Goal: Transaction & Acquisition: Obtain resource

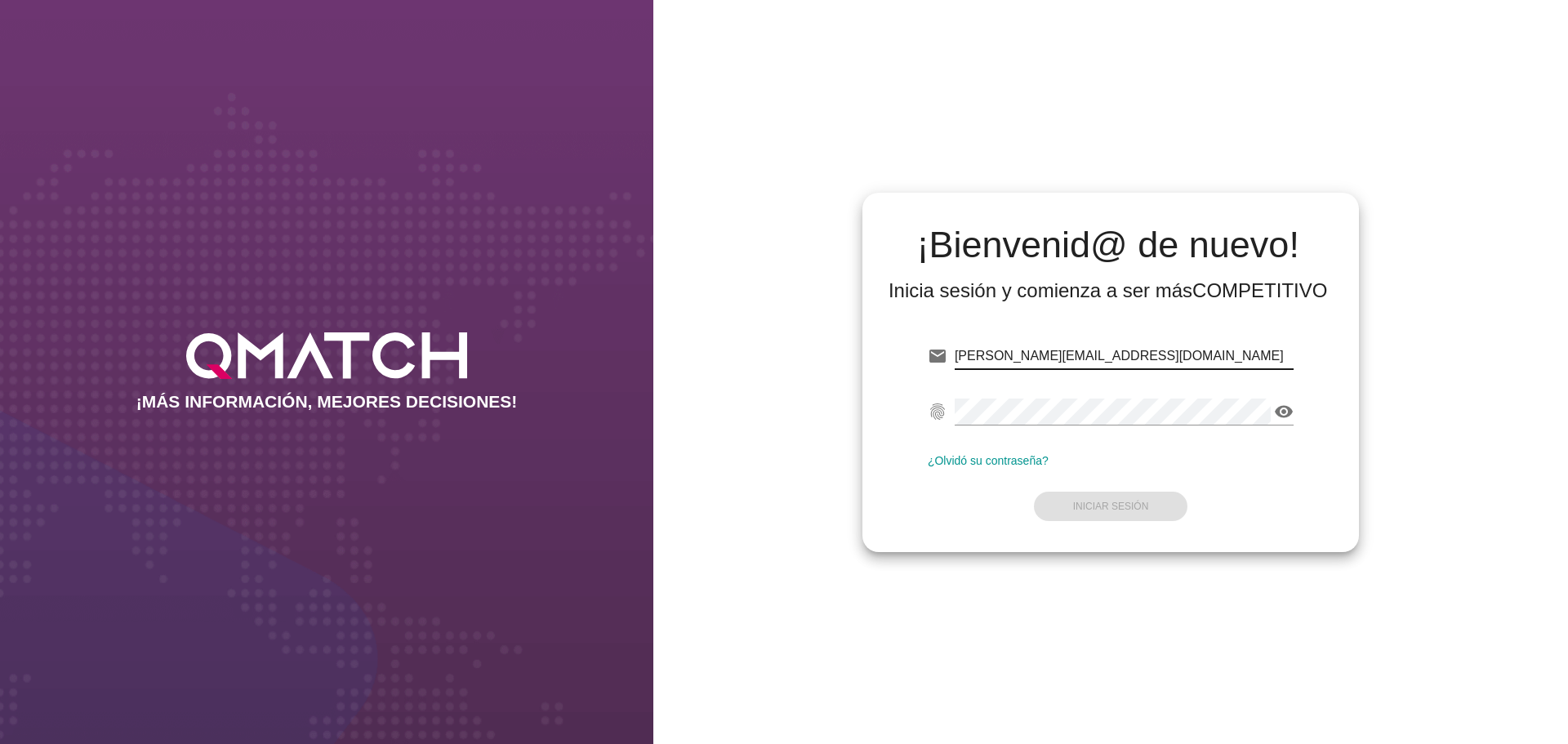
type input "[PERSON_NAME][EMAIL_ADDRESS][DOMAIN_NAME]"
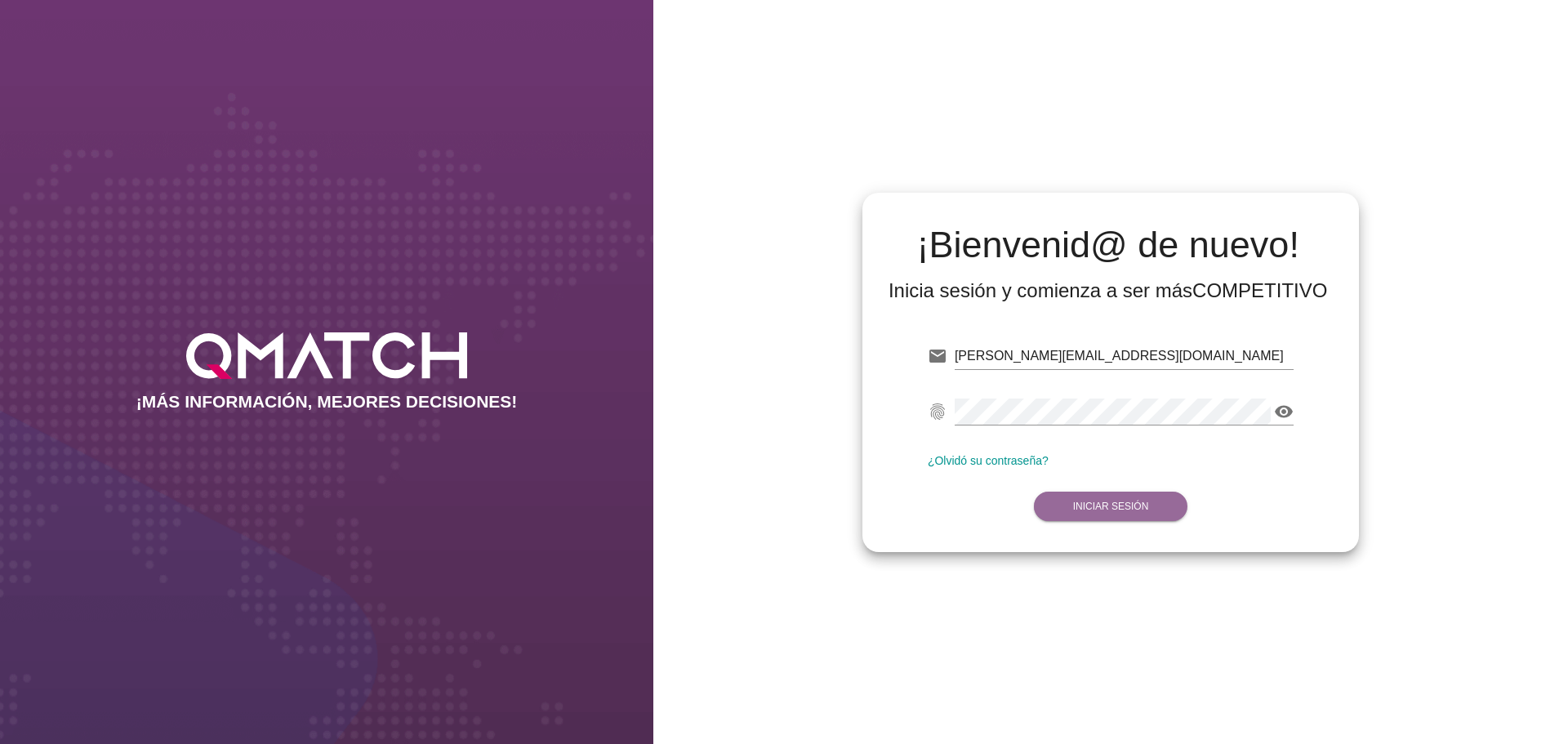
click at [1119, 508] on strong "Iniciar Sesión" at bounding box center [1111, 506] width 76 height 11
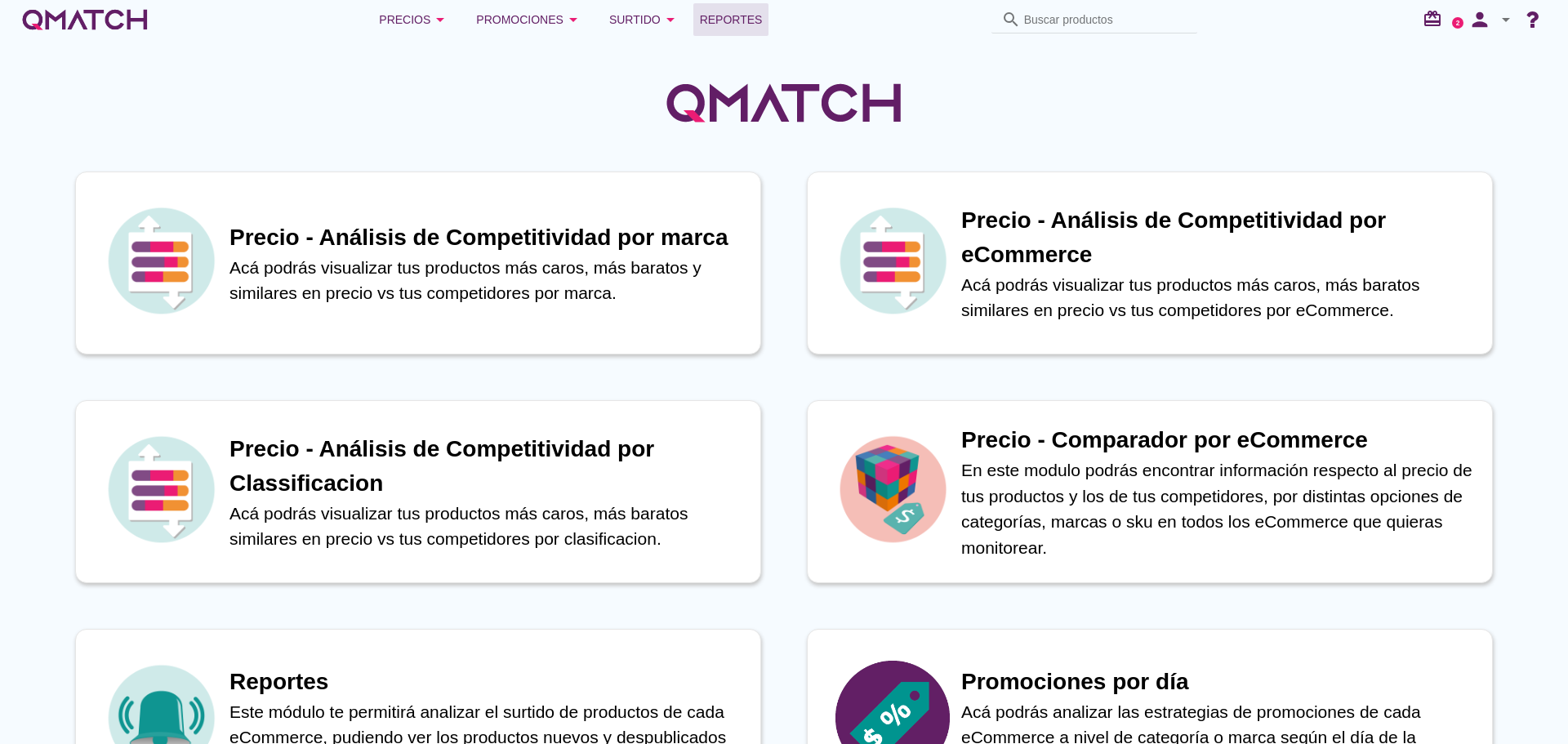
click at [724, 17] on span "Reportes" at bounding box center [730, 20] width 62 height 20
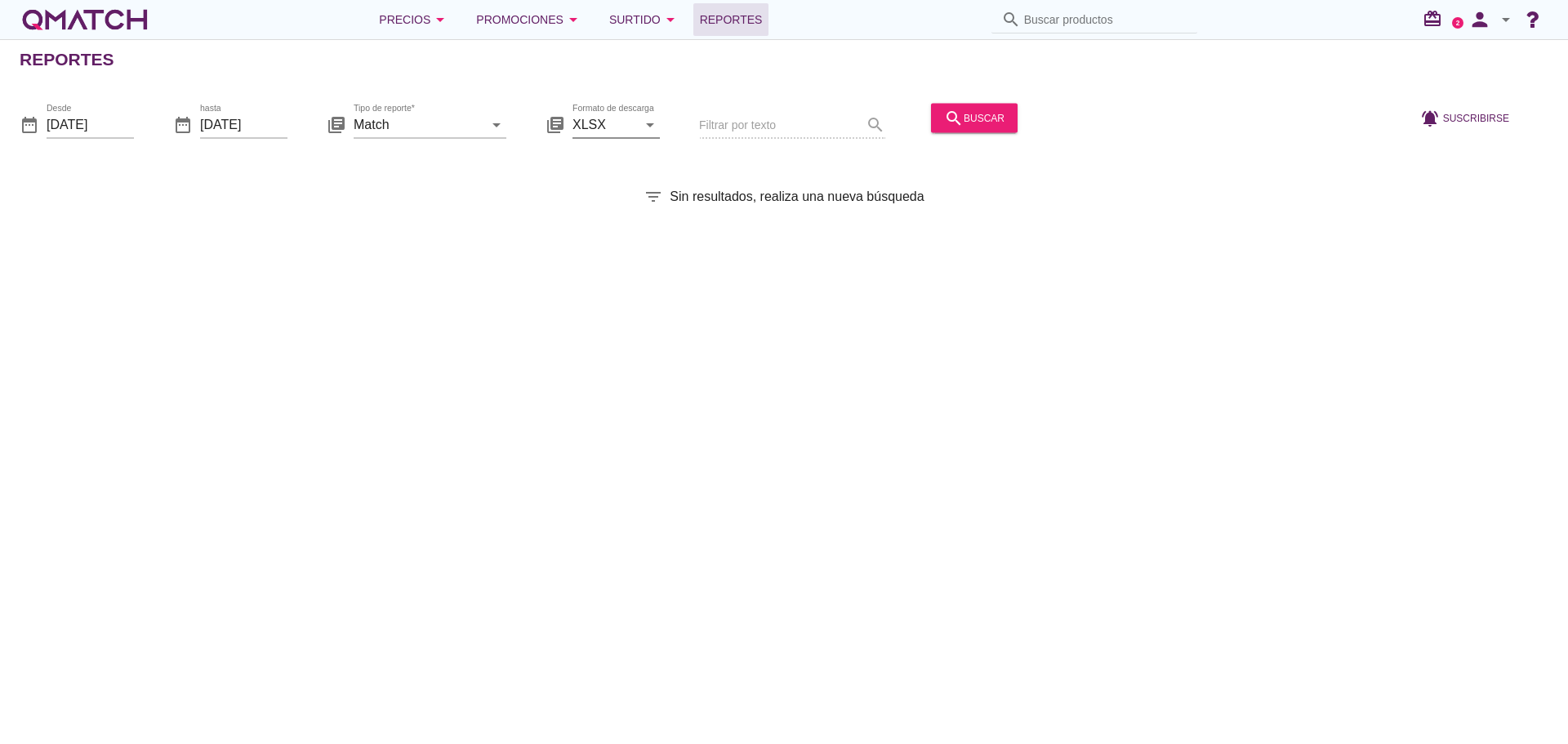
click at [656, 130] on icon "arrow_drop_down" at bounding box center [649, 124] width 20 height 20
click at [643, 130] on icon "arrow_drop_down" at bounding box center [649, 124] width 20 height 20
click at [590, 209] on div "CSV" at bounding box center [617, 203] width 61 height 20
type input "CSV"
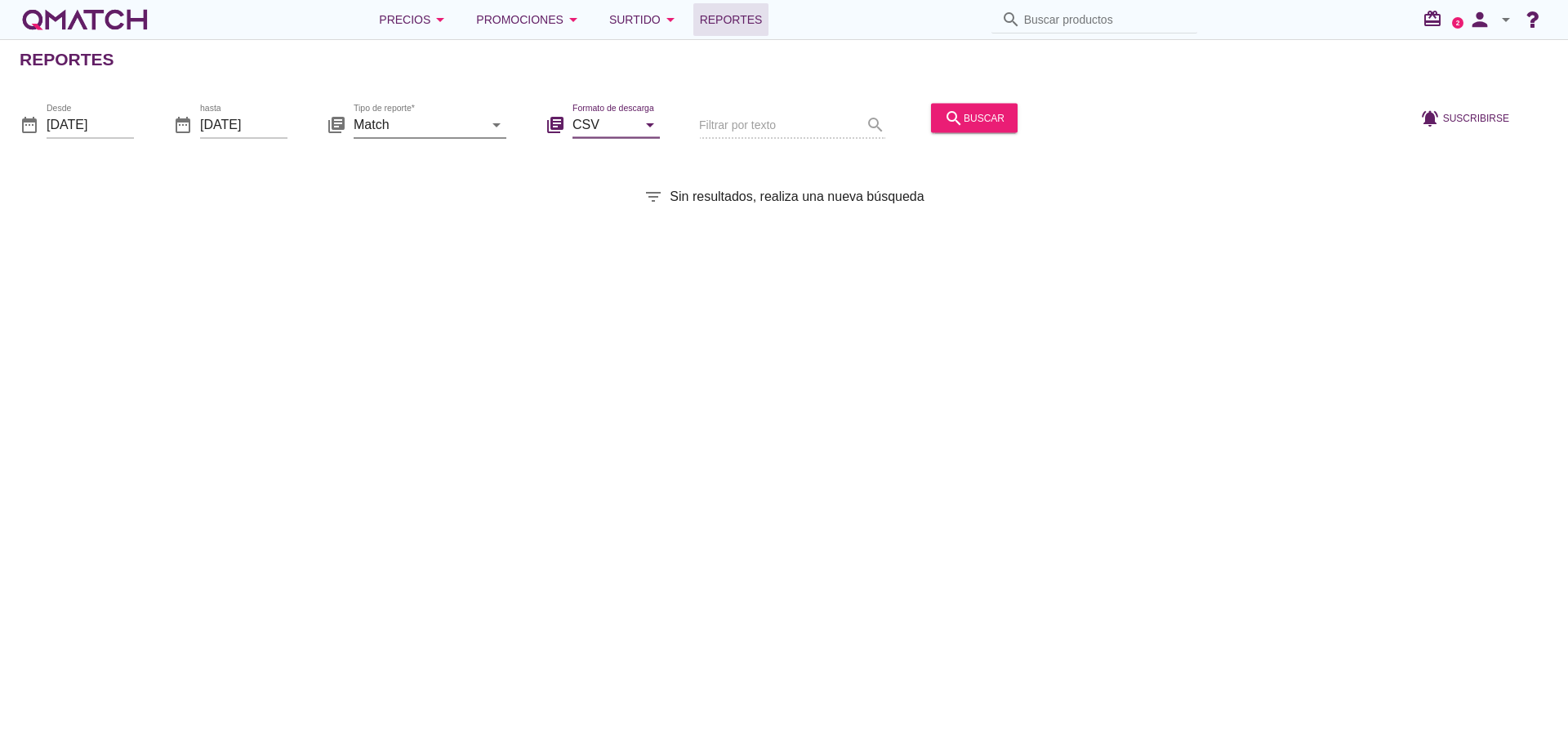
click at [485, 123] on div "arrow_drop_down" at bounding box center [495, 124] width 23 height 20
click at [505, 127] on icon "arrow_drop_down" at bounding box center [496, 124] width 20 height 20
click at [493, 126] on icon "arrow_drop_down" at bounding box center [496, 124] width 20 height 20
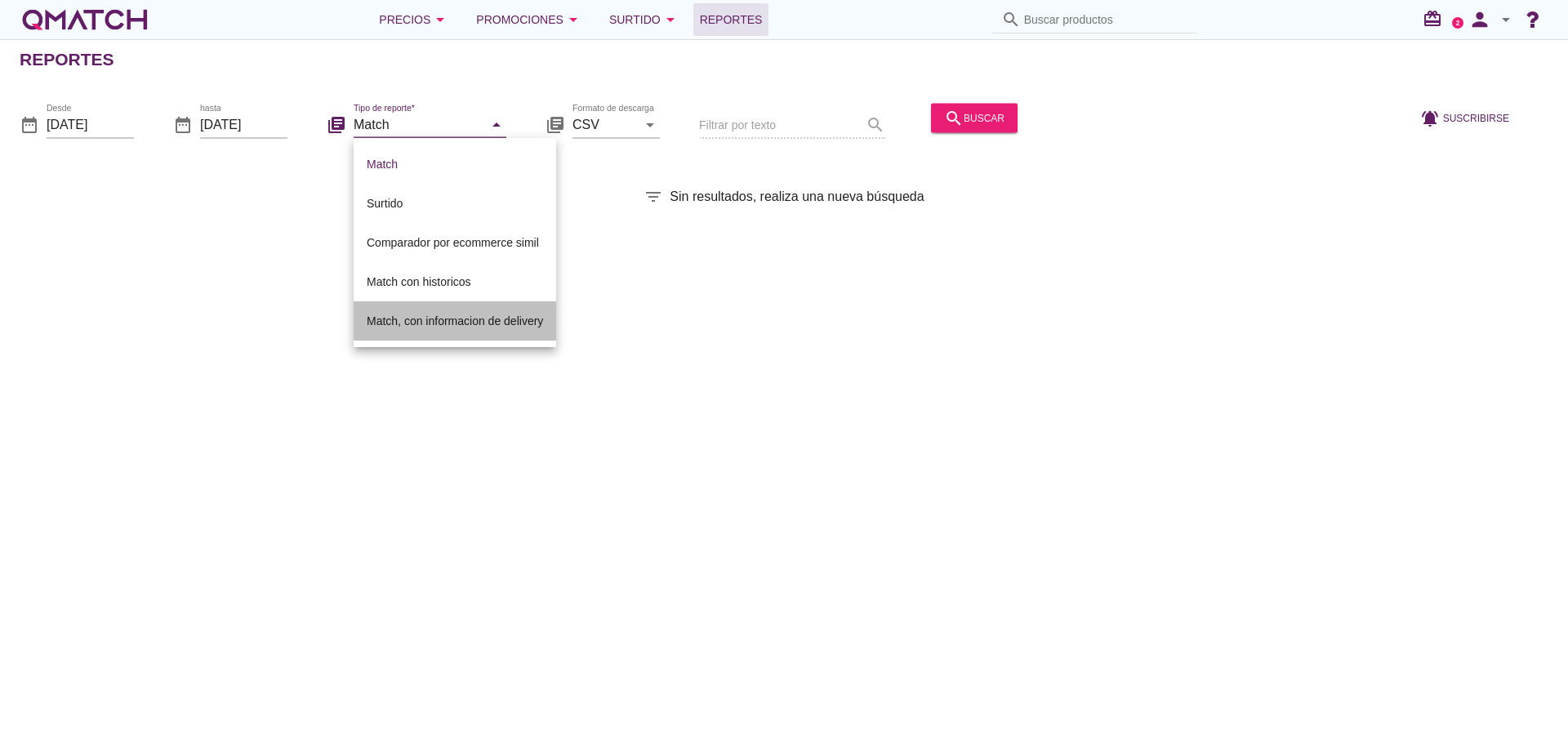
click at [425, 316] on div "Match, con informacion de delivery" at bounding box center [455, 320] width 176 height 20
type input "Match, con informacion de delivery"
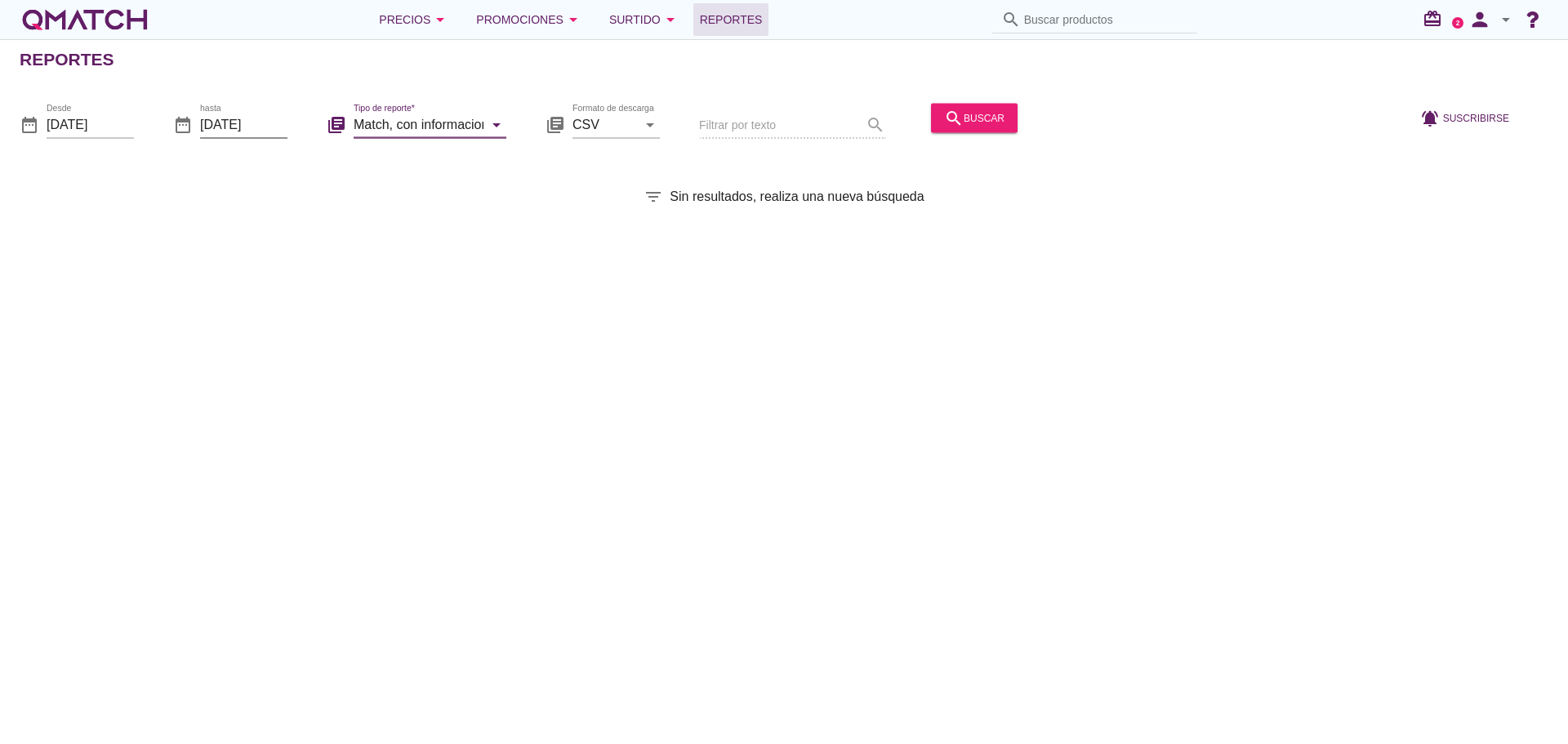
click at [275, 120] on input "[DATE]" at bounding box center [244, 124] width 88 height 26
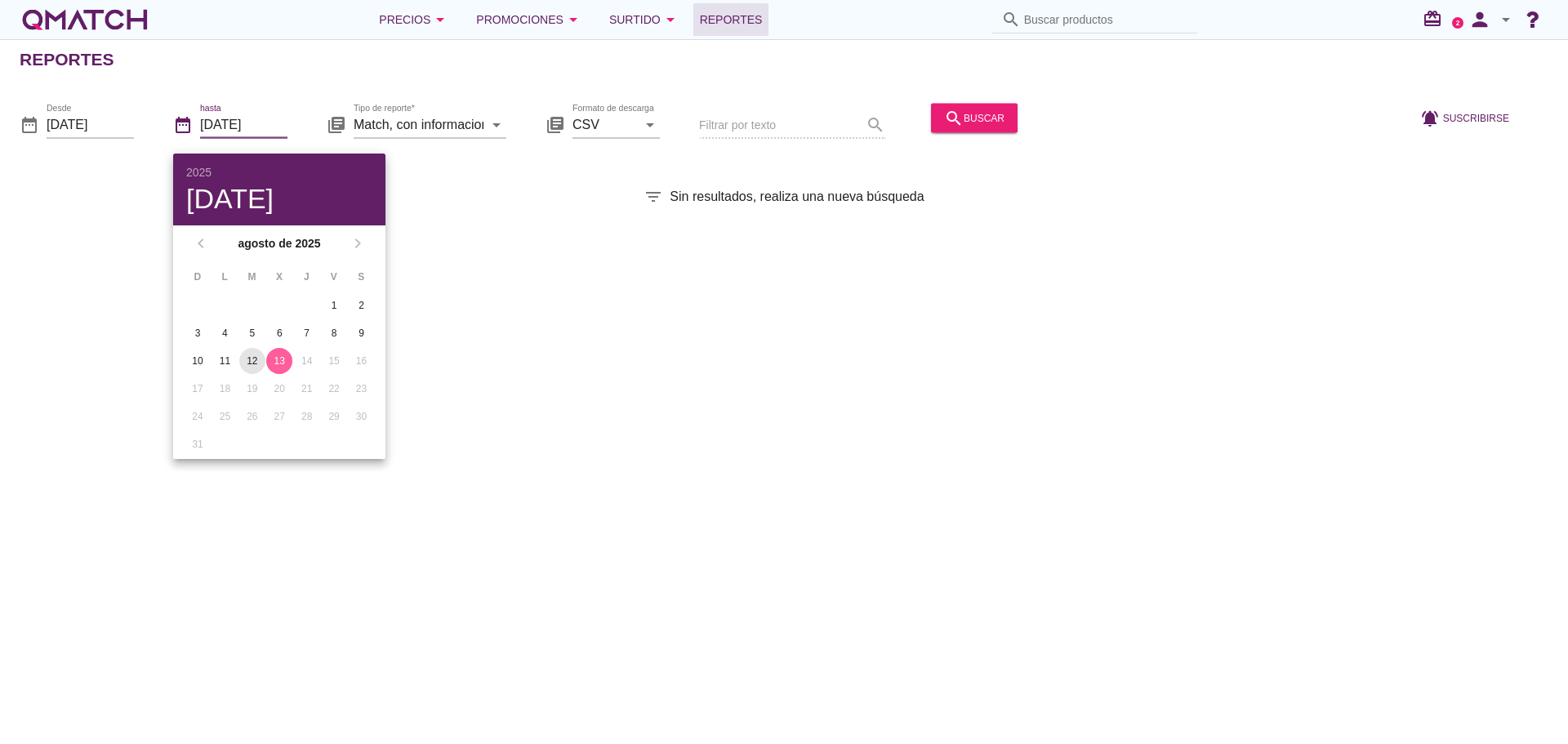
click at [247, 364] on div "12" at bounding box center [252, 361] width 26 height 15
type input "[DATE]"
click at [111, 129] on input "[DATE]" at bounding box center [90, 124] width 88 height 26
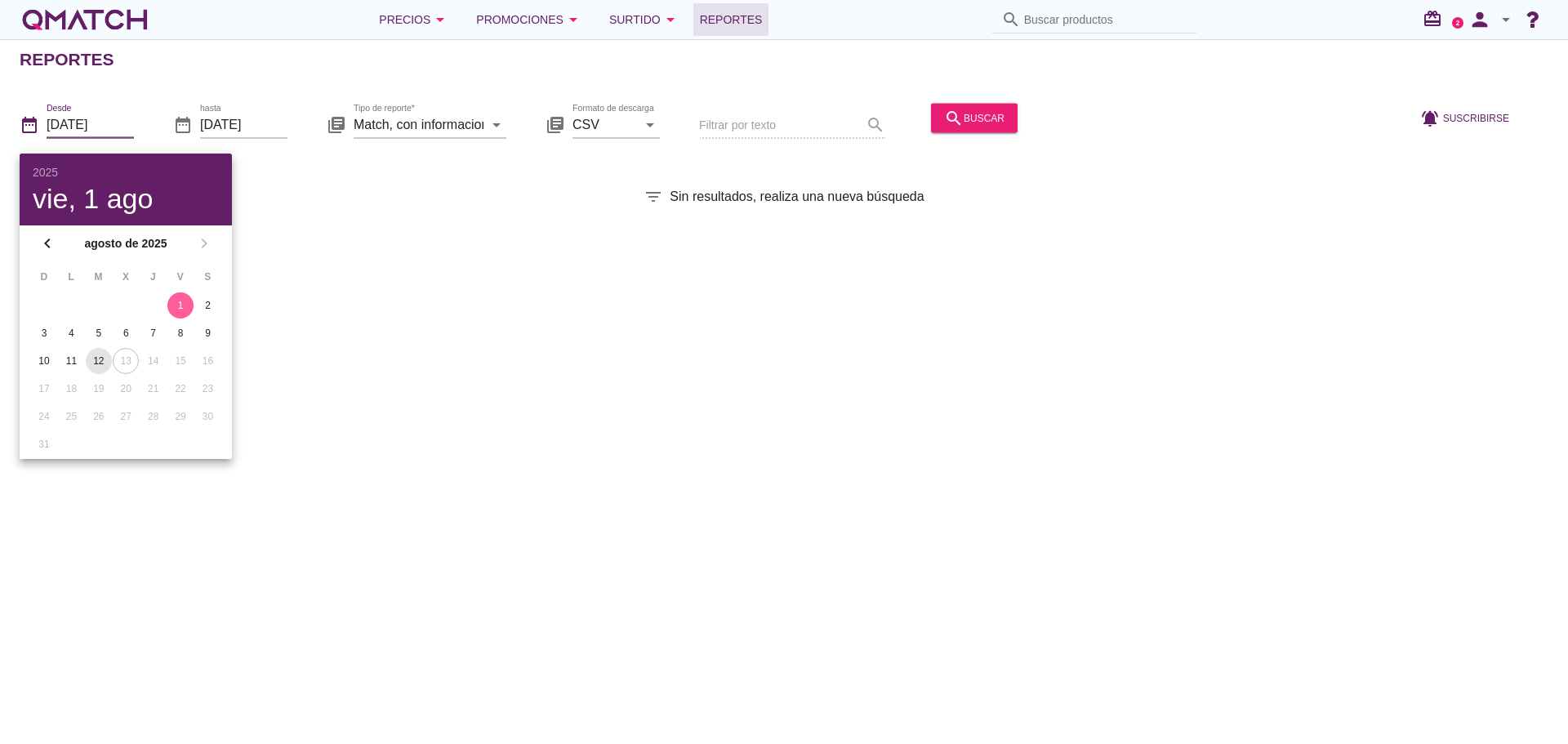
click at [102, 365] on div "12" at bounding box center [99, 361] width 26 height 15
type input "[DATE]"
click at [1002, 322] on div "Reportes date_range Desde [DATE] date_range hasta [DATE] library_books Tipo de …" at bounding box center [784, 391] width 1568 height 704
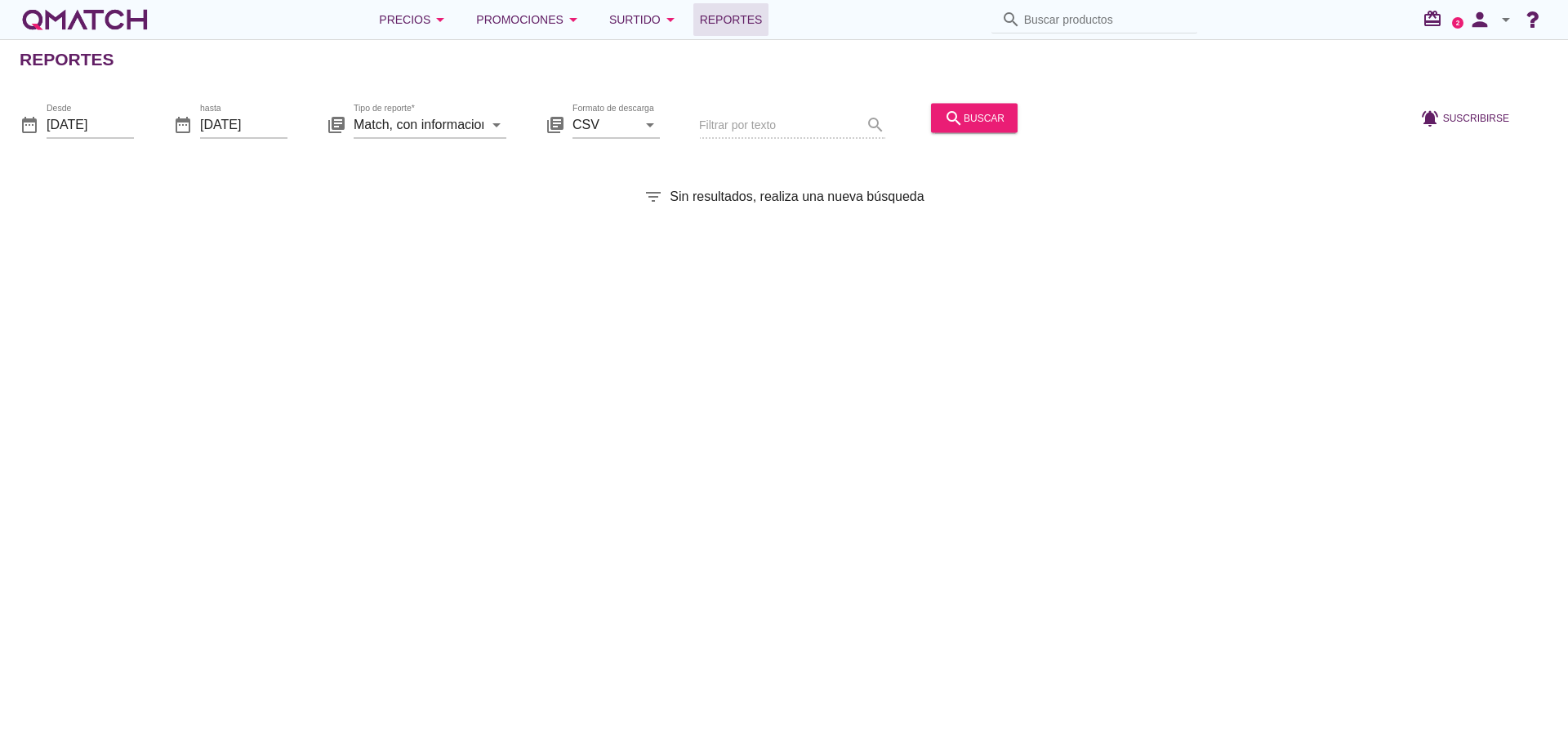
click at [1002, 322] on div "Reportes date_range Desde [DATE] date_range hasta [DATE] library_books Tipo de …" at bounding box center [784, 391] width 1568 height 704
click at [984, 118] on div "search buscar" at bounding box center [974, 117] width 61 height 20
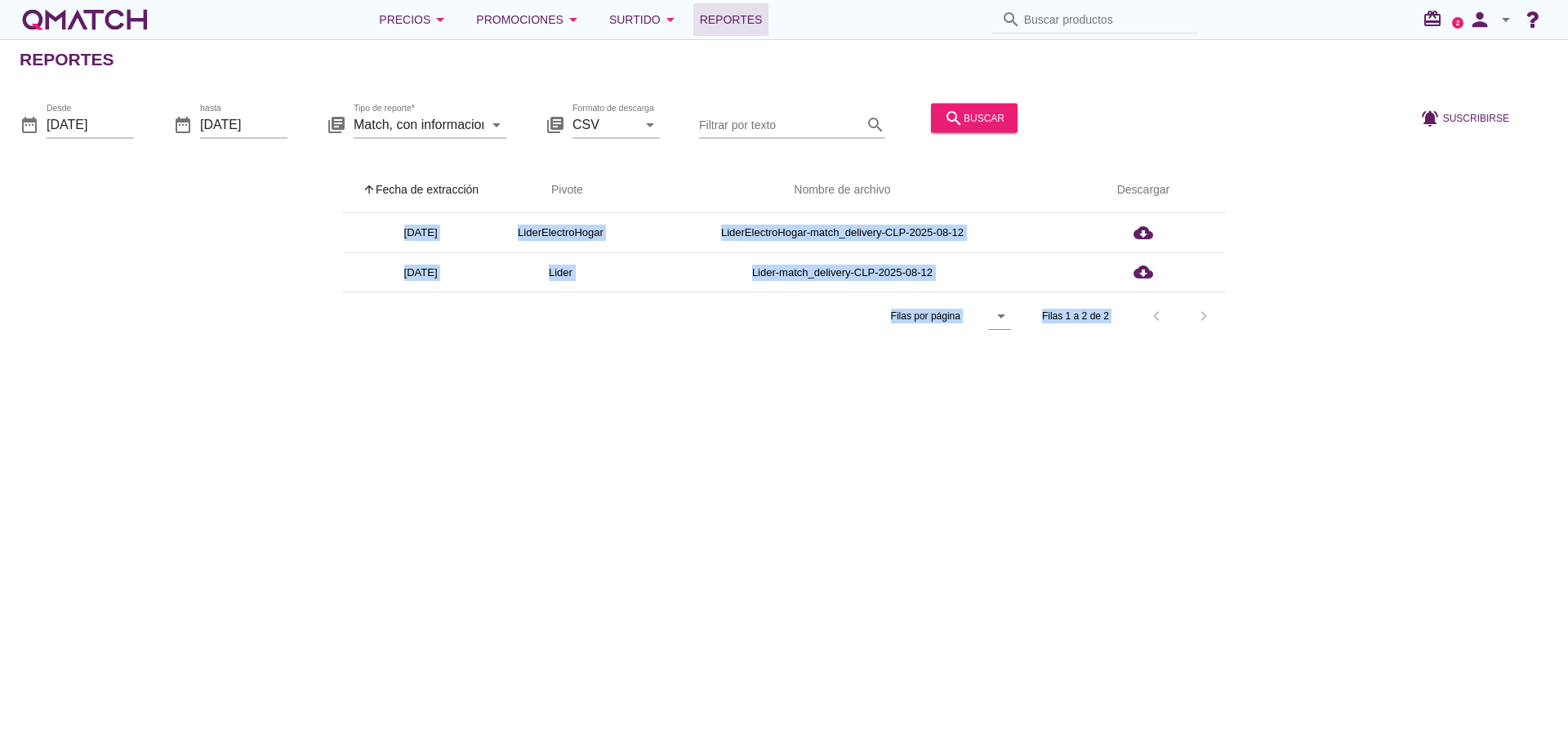
click at [1370, 389] on div "Reportes date_range Desde [DATE] date_range hasta [DATE] library_books Tipo de …" at bounding box center [784, 391] width 1568 height 704
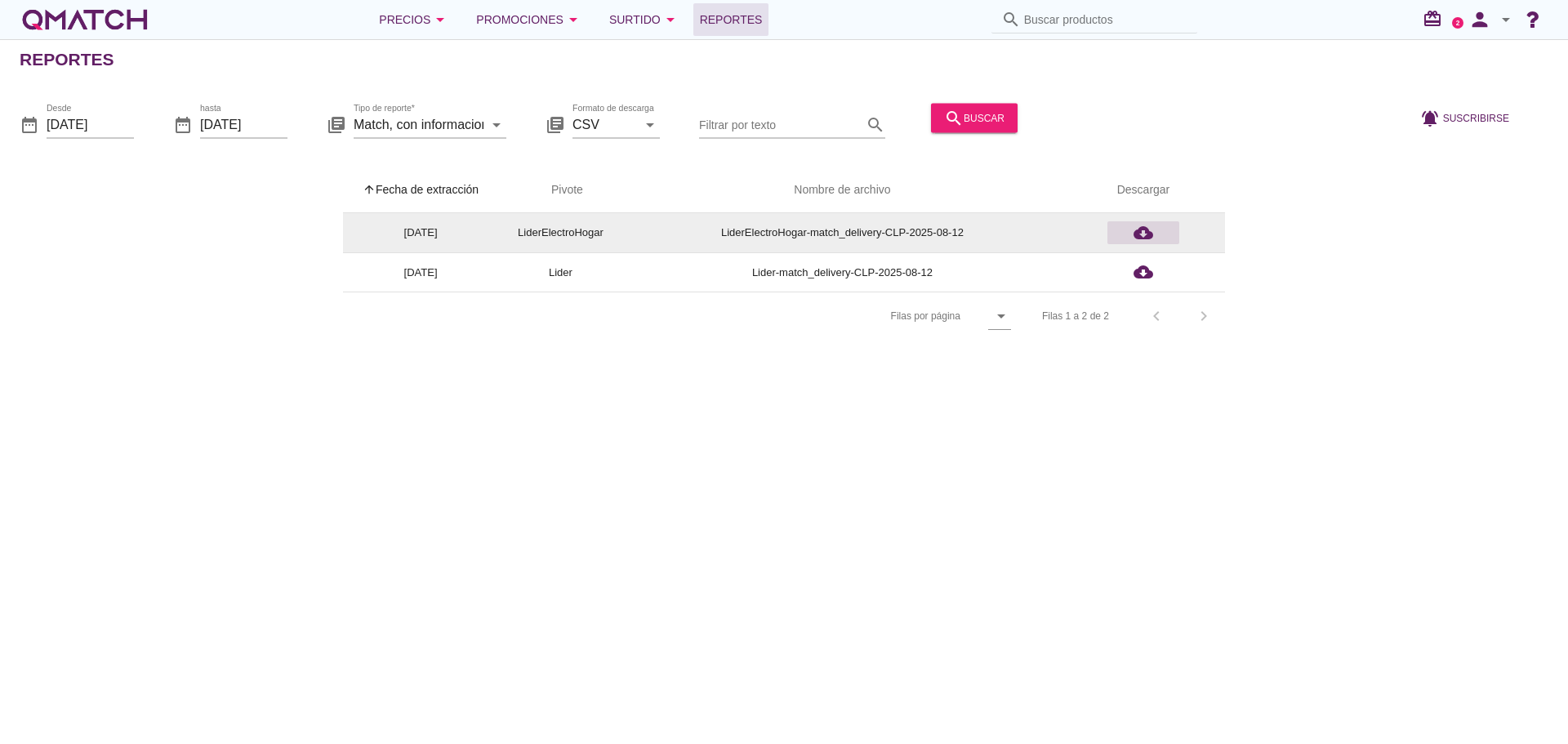
click at [1142, 234] on icon "cloud_download" at bounding box center [1143, 232] width 20 height 20
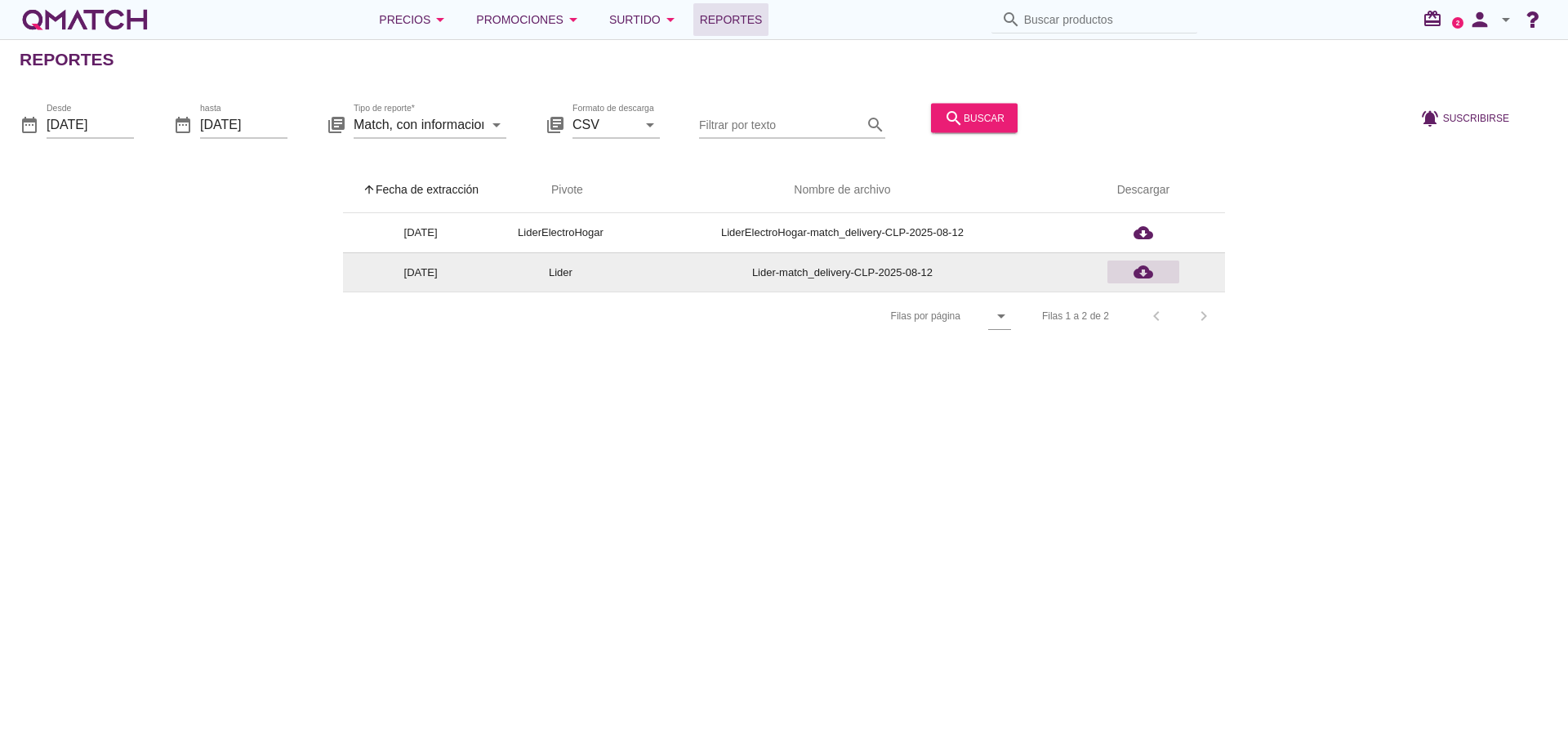
click at [1143, 275] on icon "cloud_download" at bounding box center [1143, 271] width 20 height 20
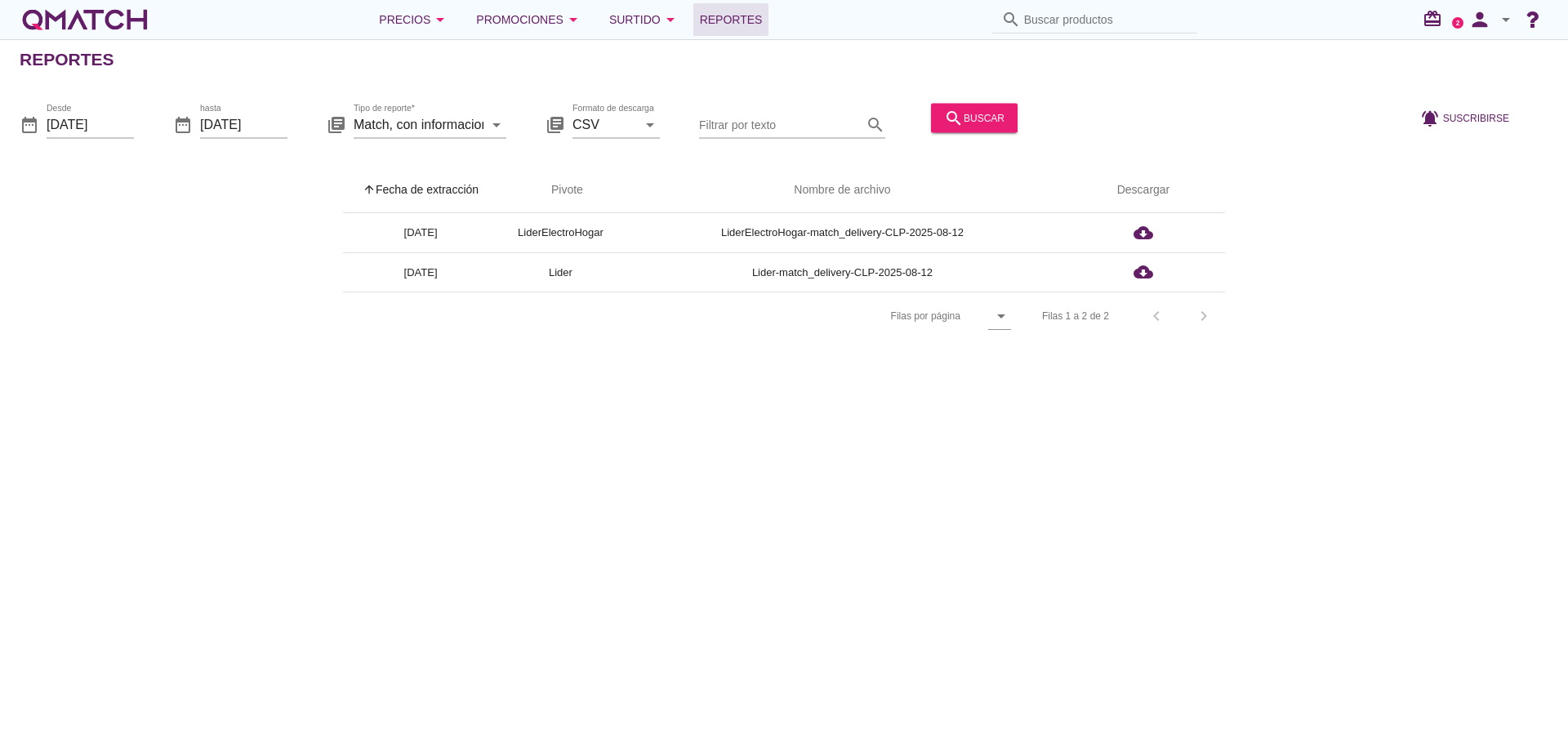
click at [1507, 19] on icon "arrow_drop_down" at bounding box center [1506, 20] width 20 height 20
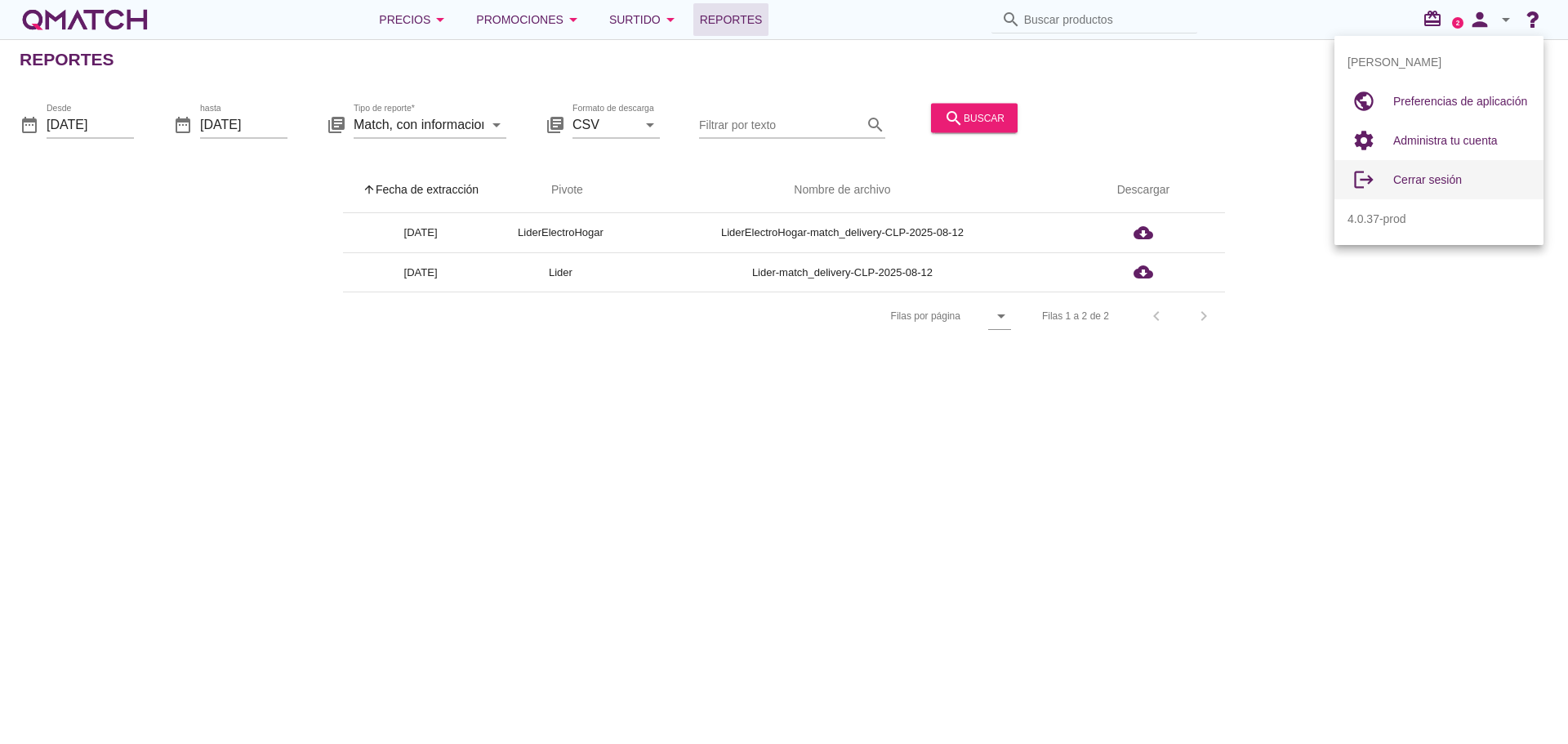
click at [1419, 177] on span "Cerrar sesión" at bounding box center [1427, 180] width 69 height 13
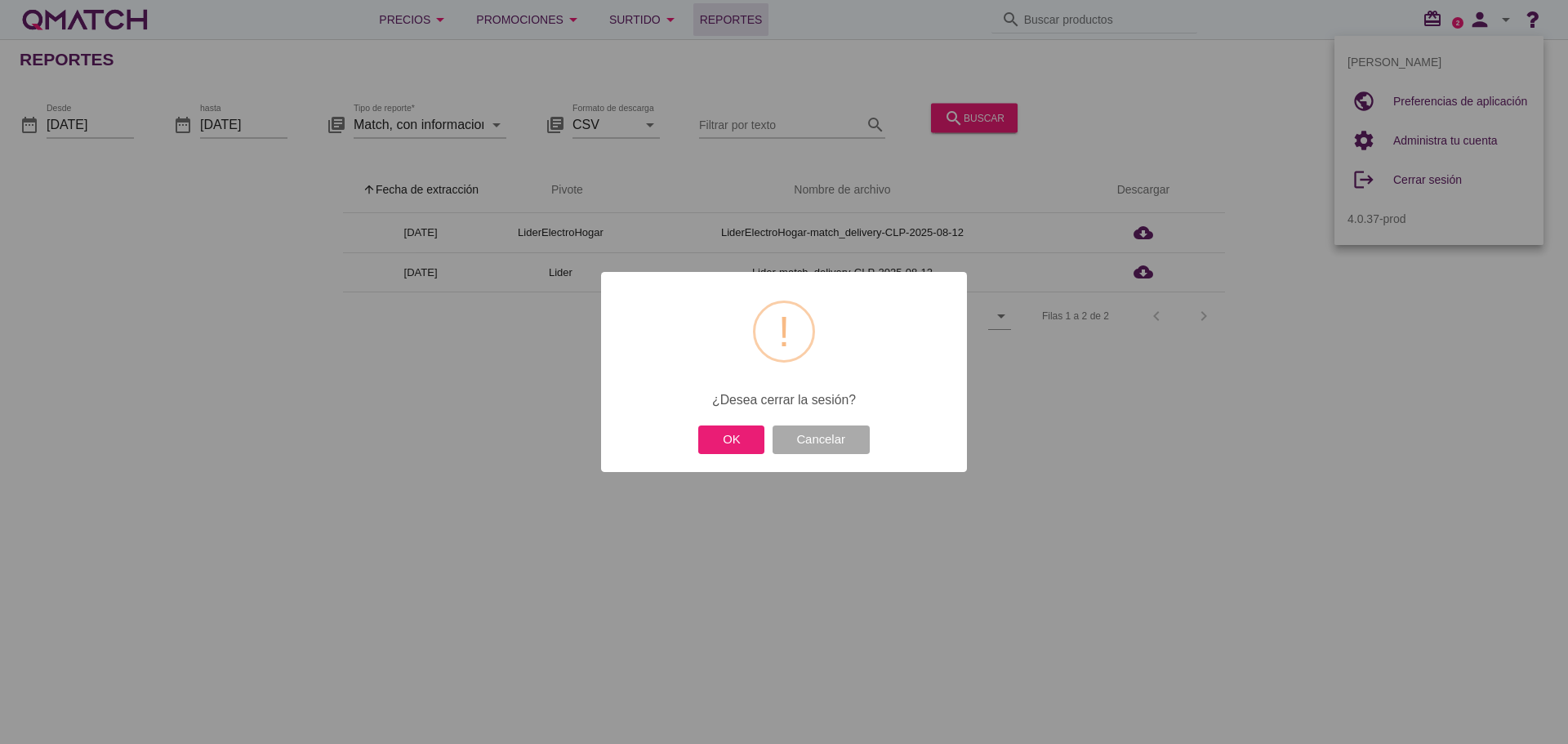
drag, startPoint x: 1419, startPoint y: 177, endPoint x: 1425, endPoint y: 196, distance: 19.9
click at [1419, 177] on div "? ! i × ¿Desea cerrar la sesión? OK Cancelar" at bounding box center [784, 372] width 1568 height 744
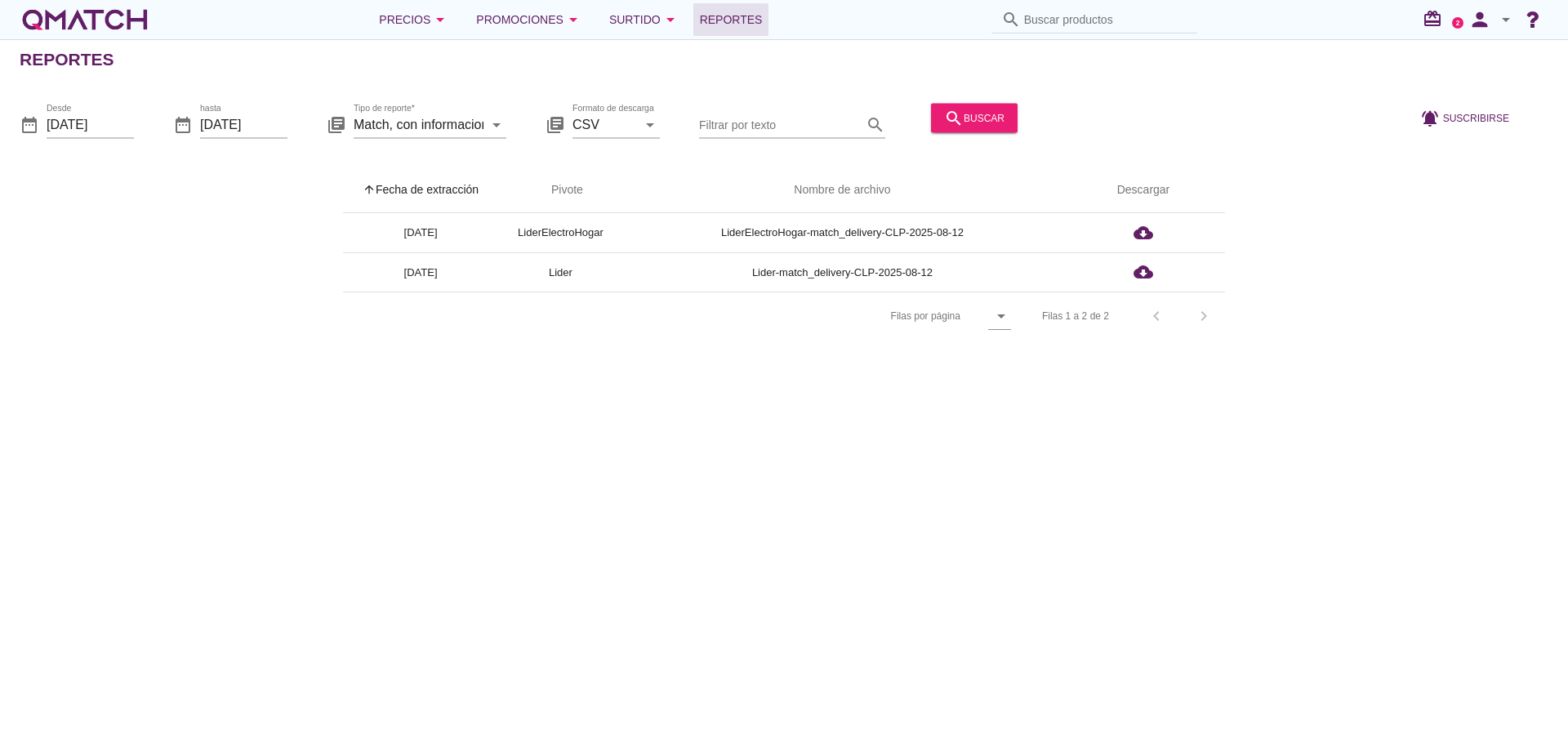
click at [1505, 17] on icon "arrow_drop_down" at bounding box center [1506, 20] width 20 height 20
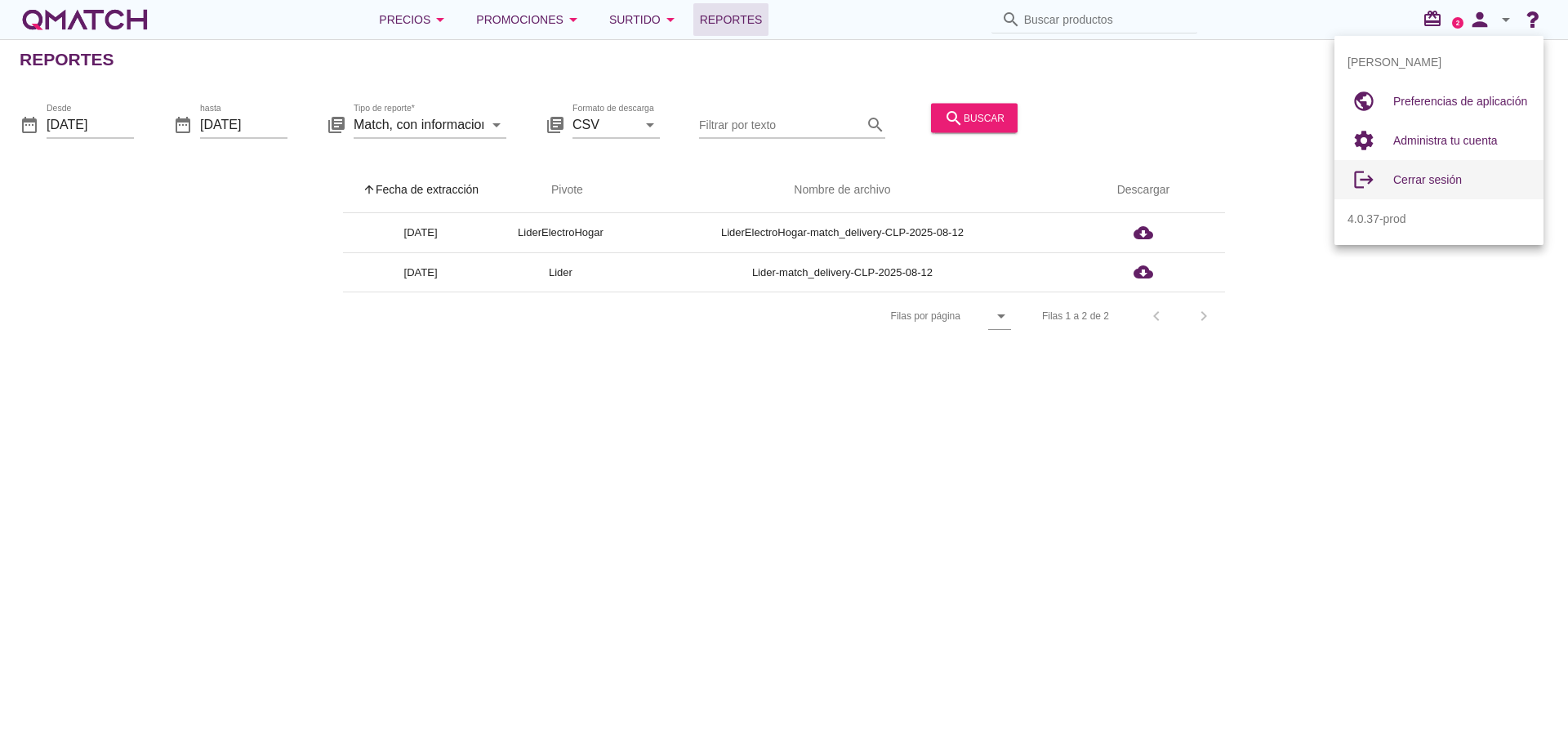
click at [1421, 174] on span "Cerrar sesión" at bounding box center [1427, 180] width 69 height 13
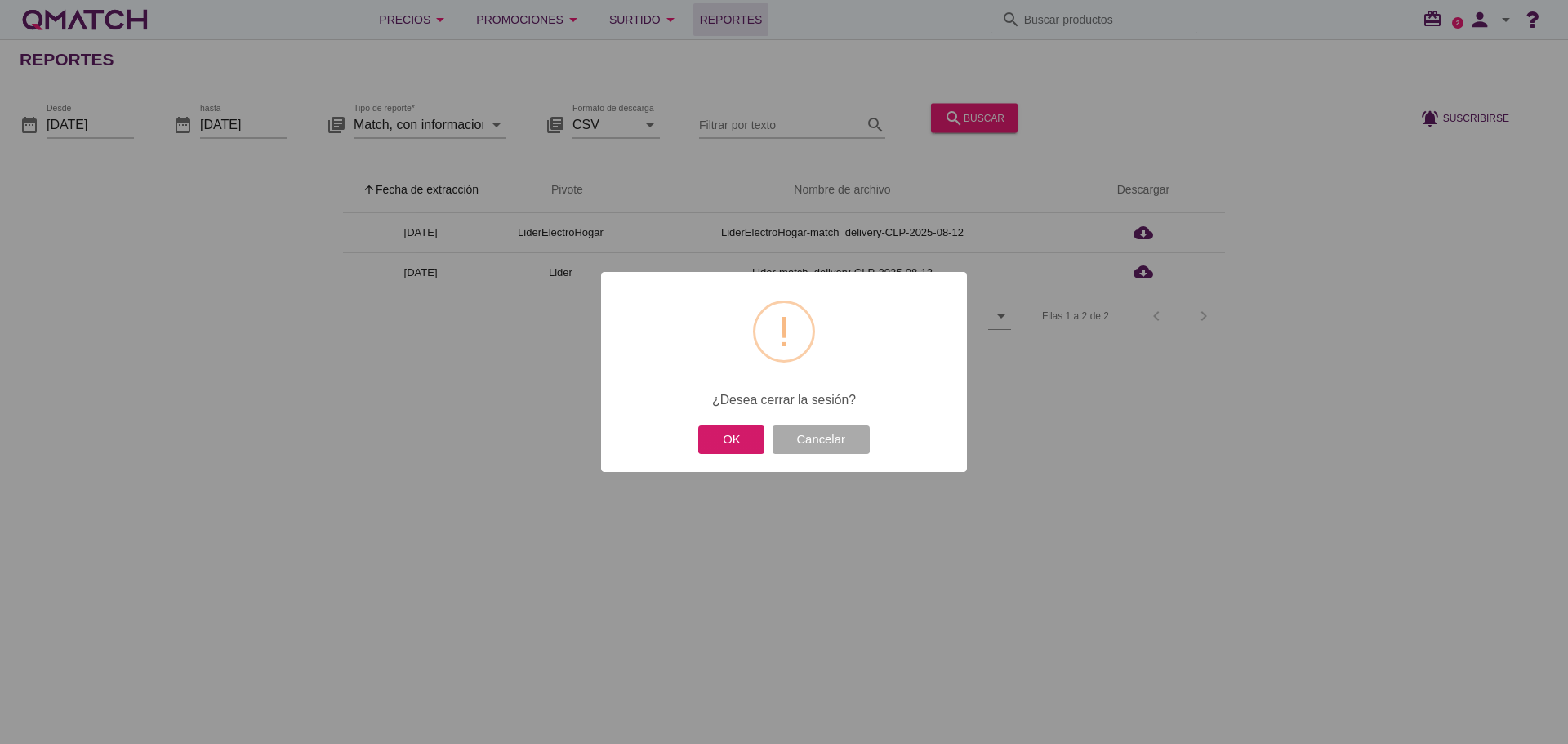
click at [738, 441] on button "OK" at bounding box center [730, 440] width 66 height 29
